Goal: Task Accomplishment & Management: Manage account settings

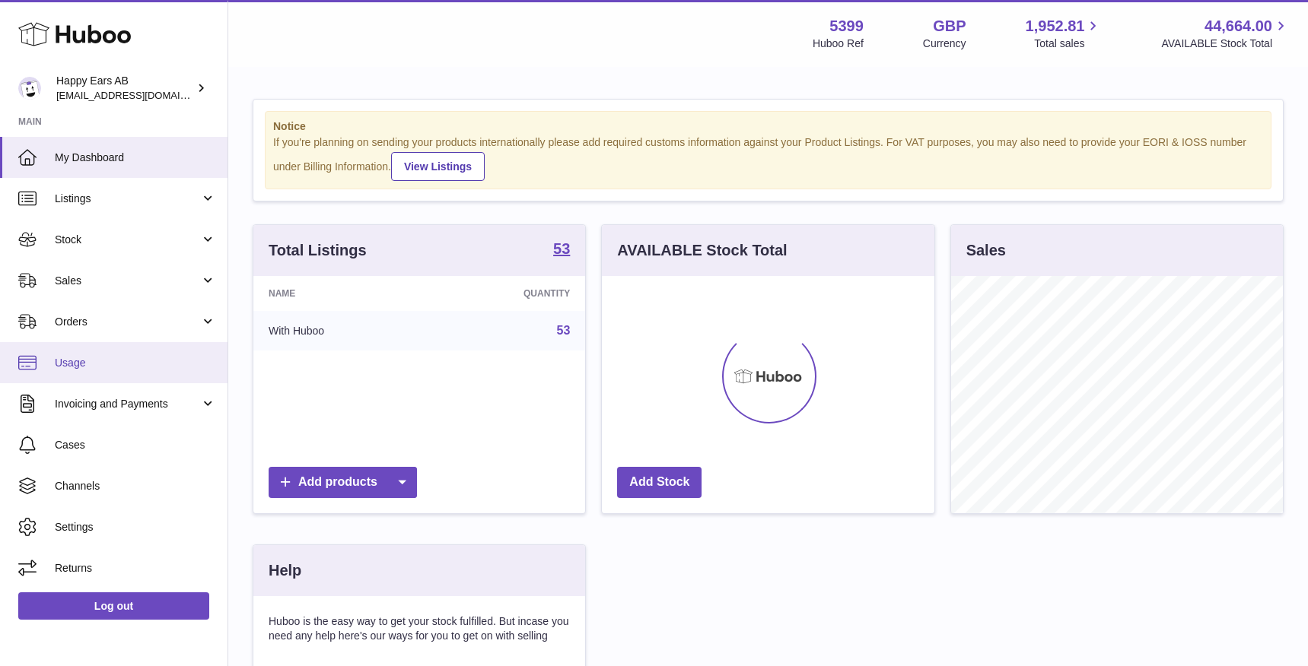
scroll to position [237, 332]
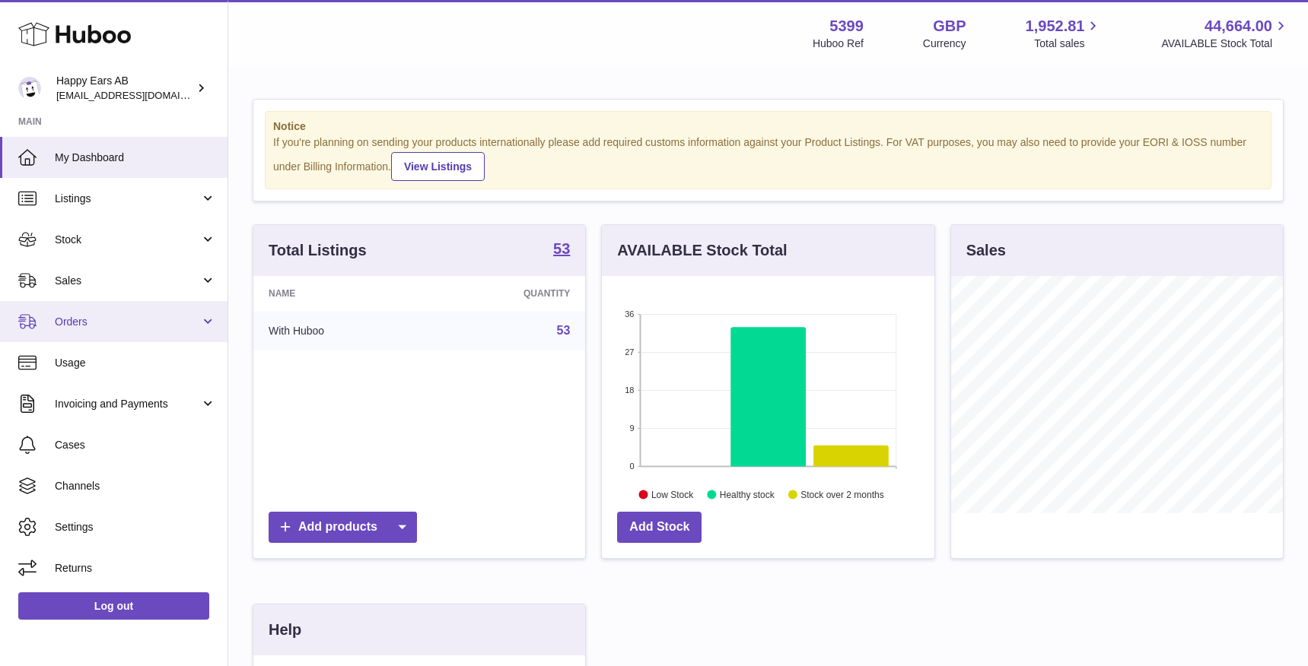
click at [151, 324] on span "Orders" at bounding box center [127, 322] width 145 height 14
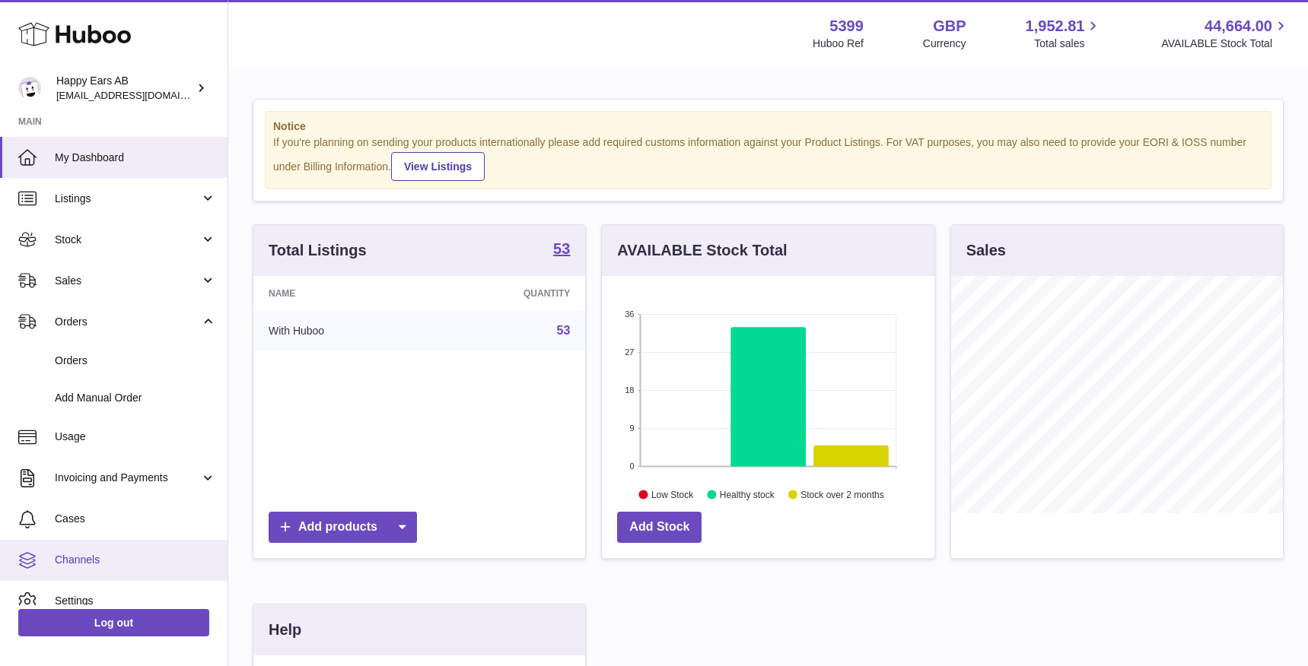
scroll to position [58, 0]
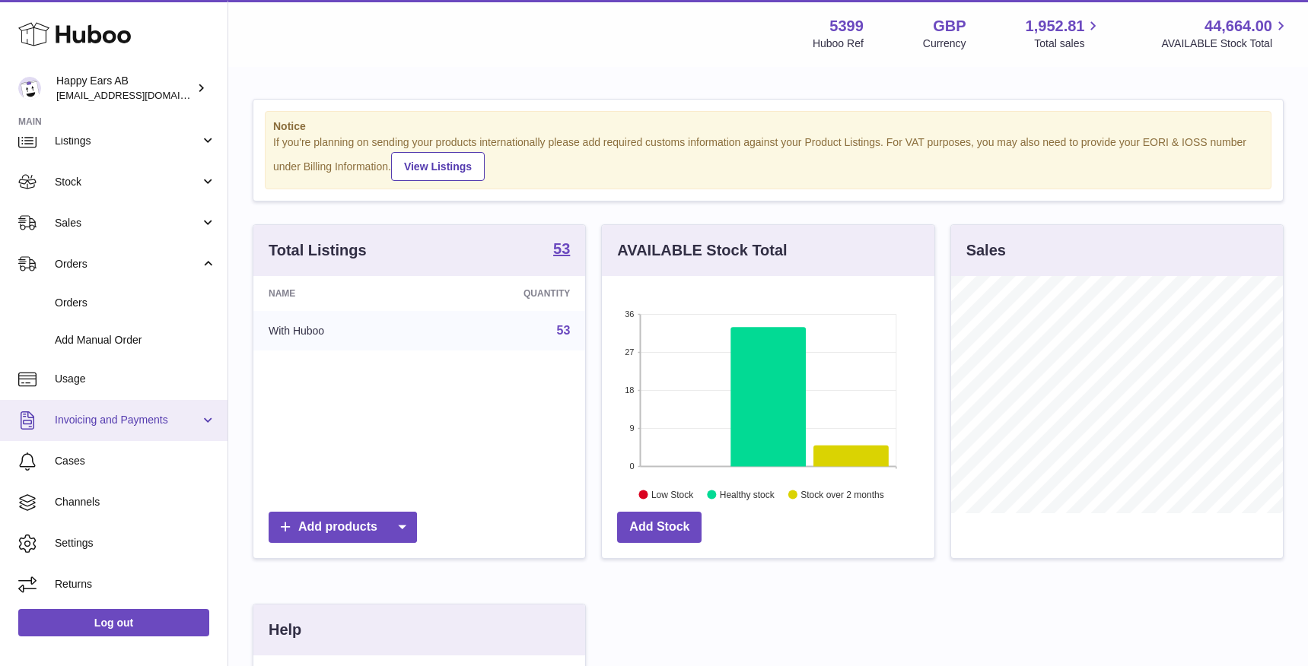
click at [127, 422] on span "Invoicing and Payments" at bounding box center [127, 420] width 145 height 14
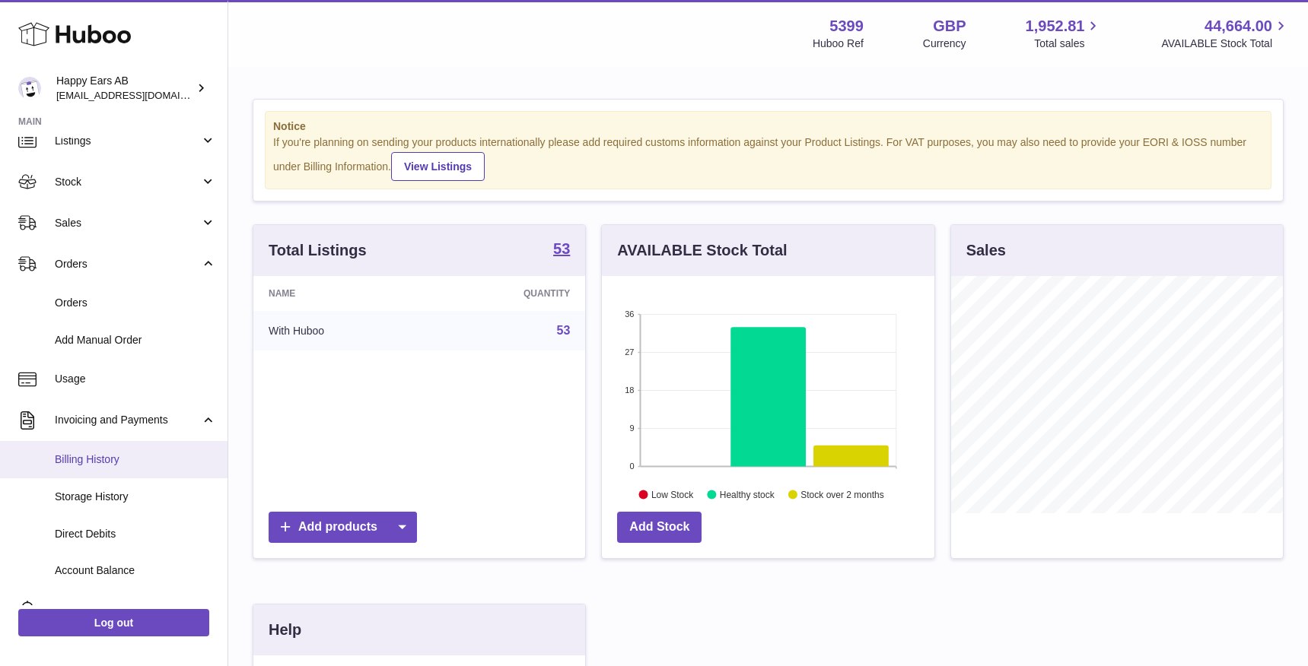
click at [108, 460] on span "Billing History" at bounding box center [135, 460] width 161 height 14
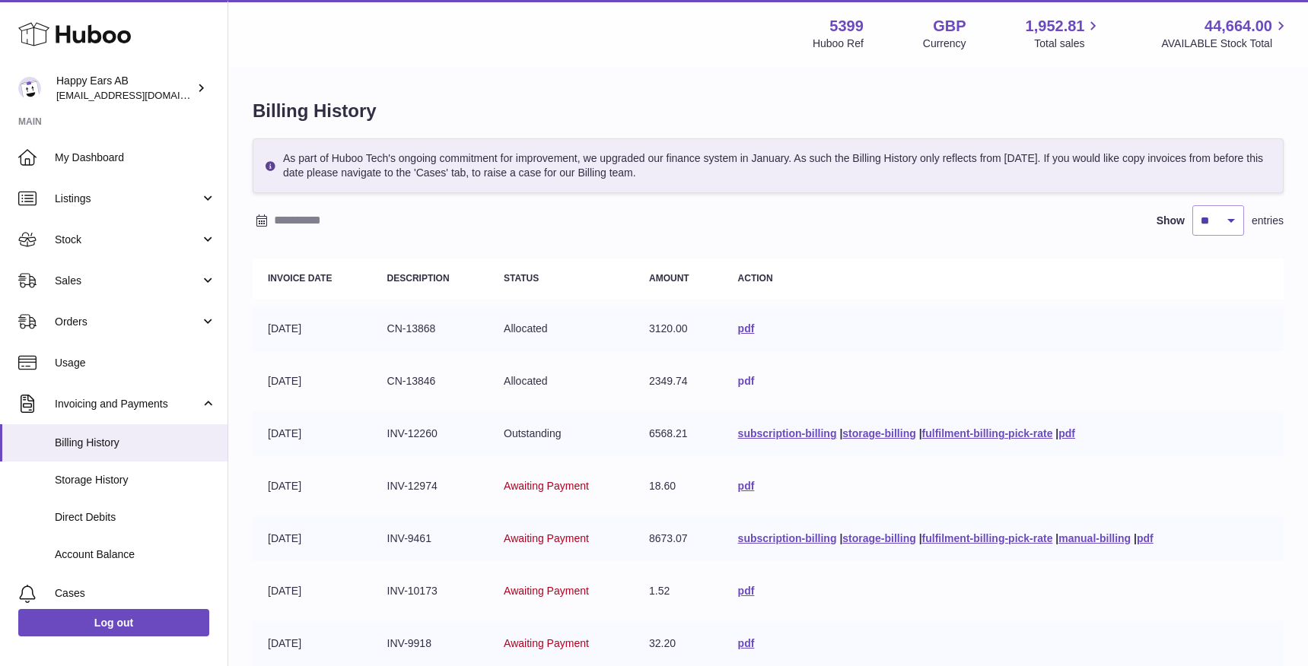
click at [742, 377] on link "pdf" at bounding box center [746, 381] width 17 height 12
